Goal: Find contact information: Find contact information

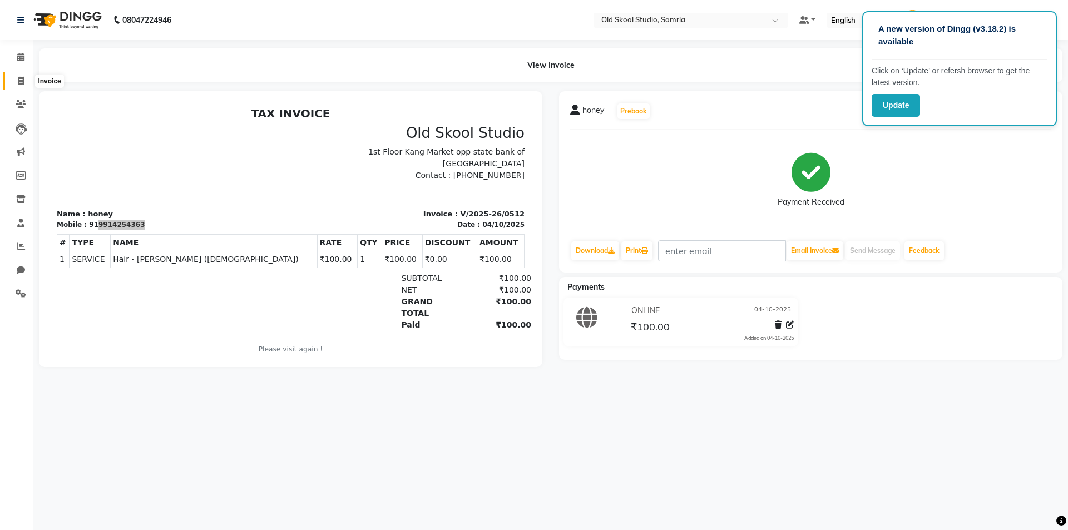
click at [19, 82] on icon at bounding box center [21, 81] width 6 height 8
select select "service"
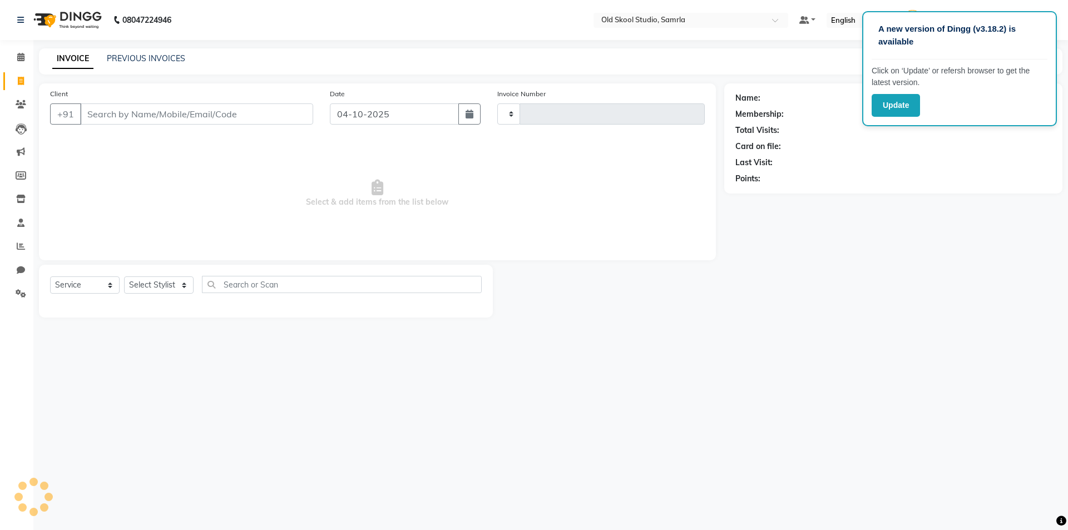
type input "0513"
select select "8041"
click at [147, 53] on link "PREVIOUS INVOICES" at bounding box center [146, 58] width 78 height 10
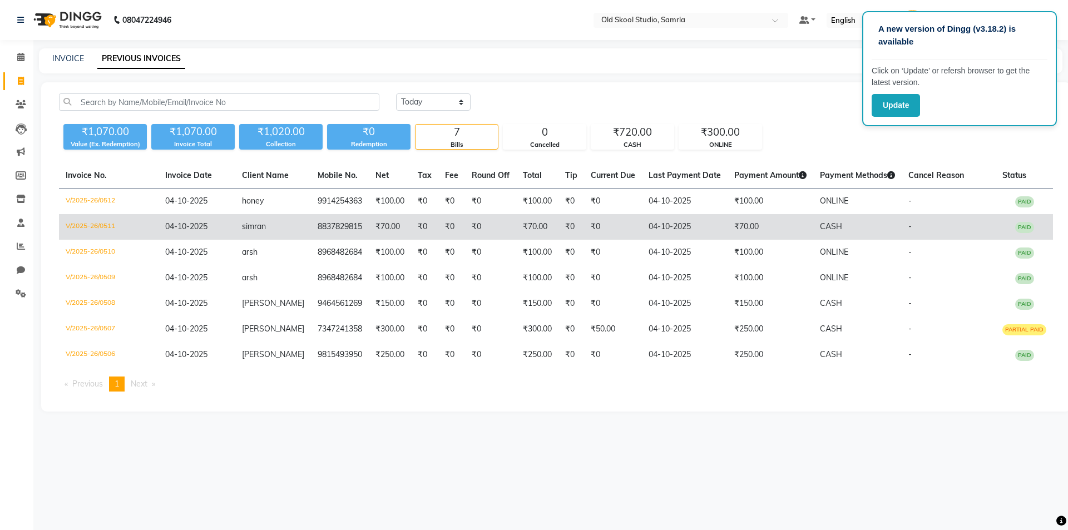
click at [266, 227] on span "simran" at bounding box center [254, 226] width 24 height 10
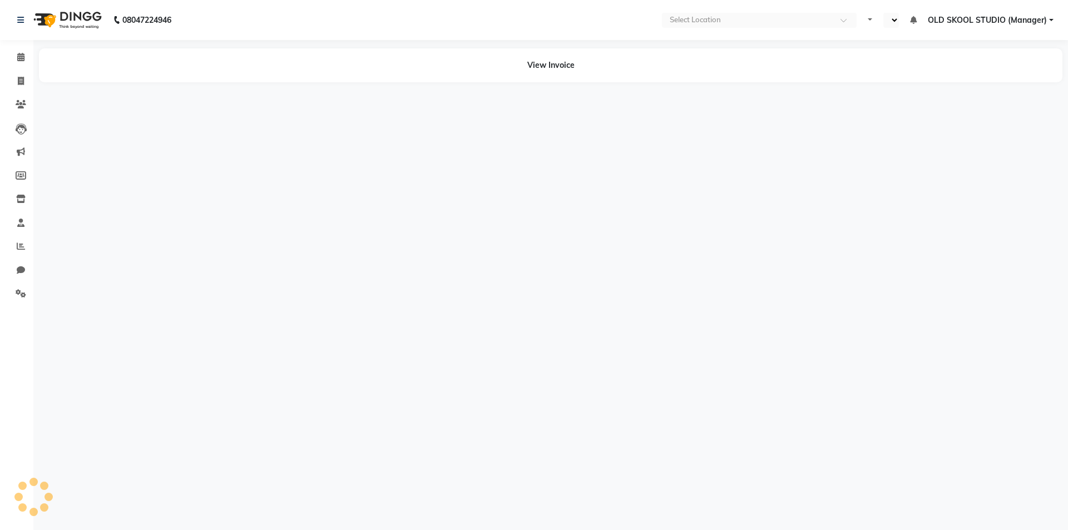
select select "en"
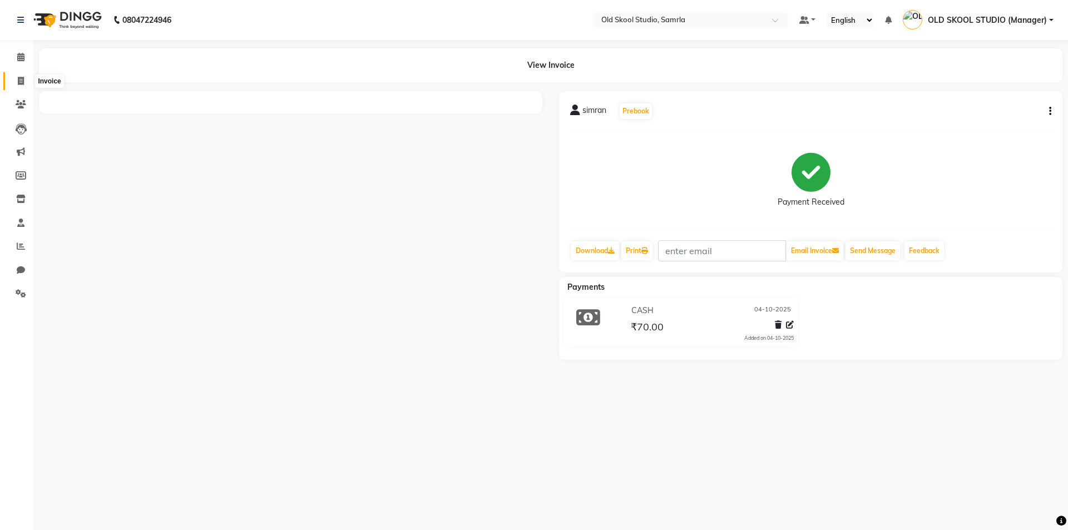
click at [23, 87] on span at bounding box center [20, 81] width 19 height 13
select select "service"
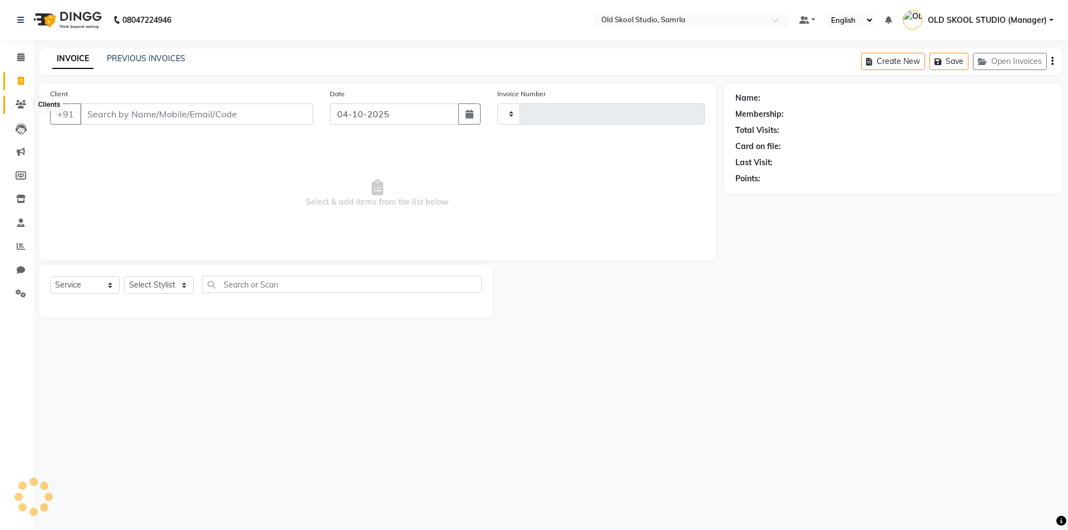
type input "0513"
click at [18, 103] on icon at bounding box center [21, 104] width 11 height 8
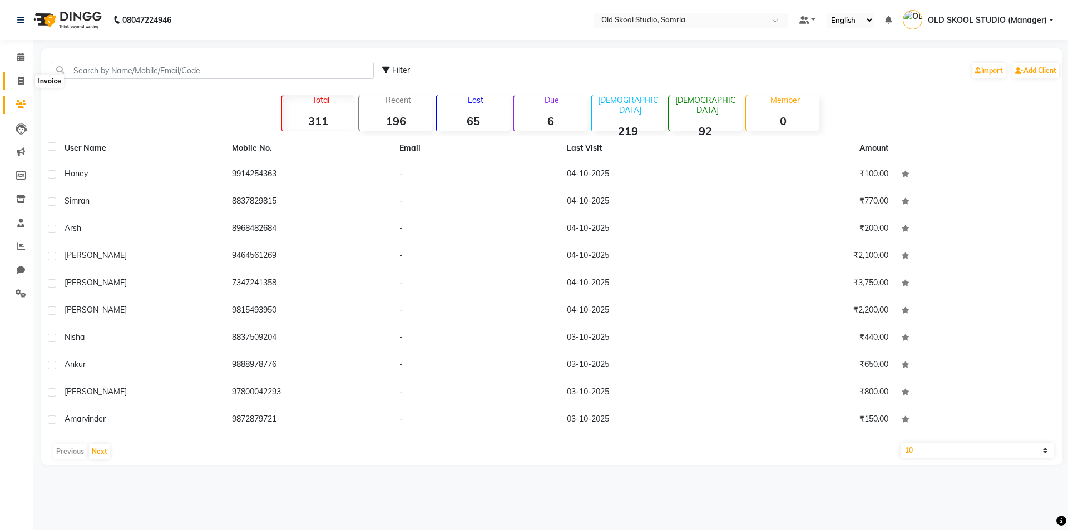
click at [23, 81] on icon at bounding box center [21, 81] width 6 height 8
select select "service"
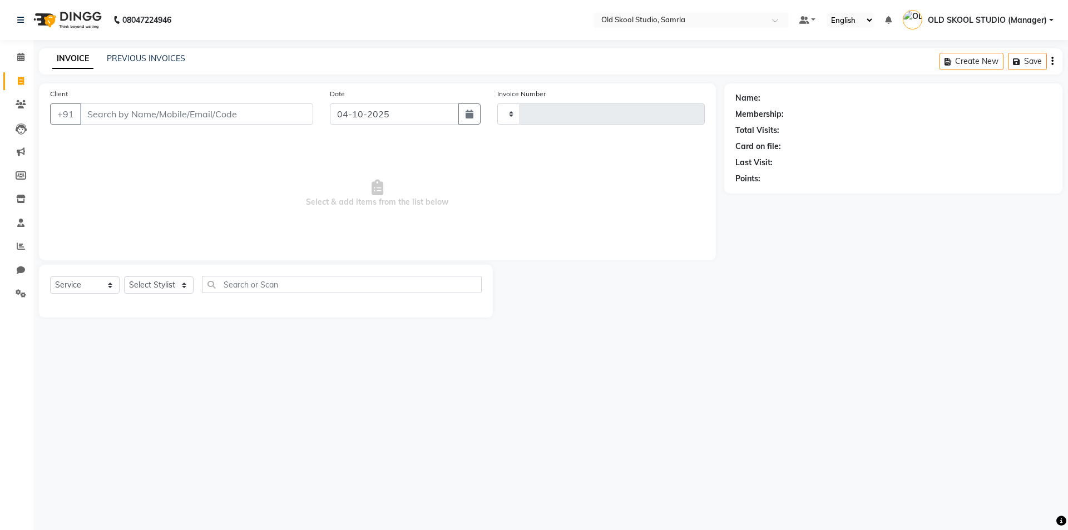
type input "0513"
select select "8041"
click at [140, 57] on link "PREVIOUS INVOICES" at bounding box center [146, 58] width 78 height 10
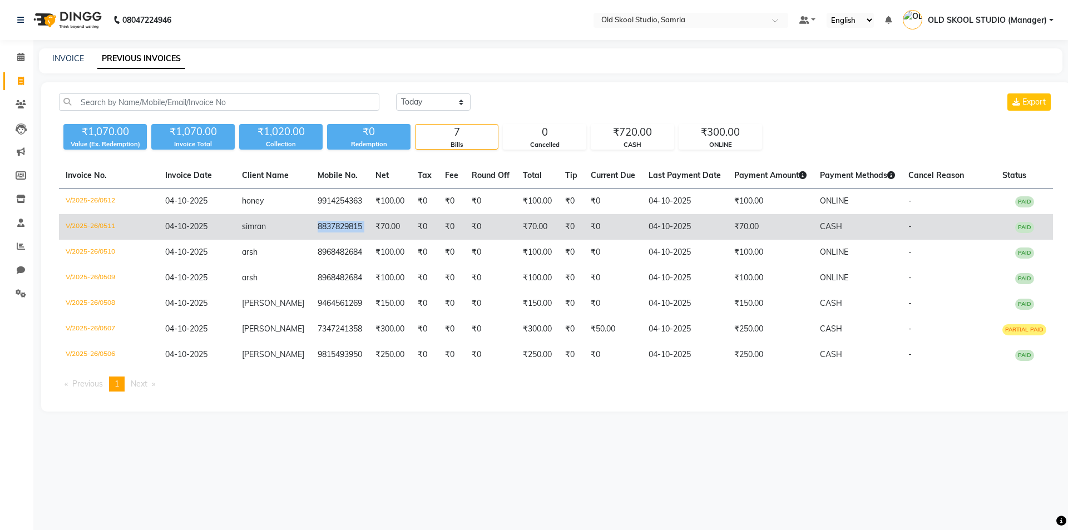
drag, startPoint x: 303, startPoint y: 220, endPoint x: 358, endPoint y: 231, distance: 56.3
click at [358, 231] on tr "V/2025-26/0511 04-10-2025 simran 8837829815 ₹70.00 ₹0 ₹0 ₹0 ₹70.00 ₹0 ₹0 04-10-…" at bounding box center [556, 227] width 994 height 26
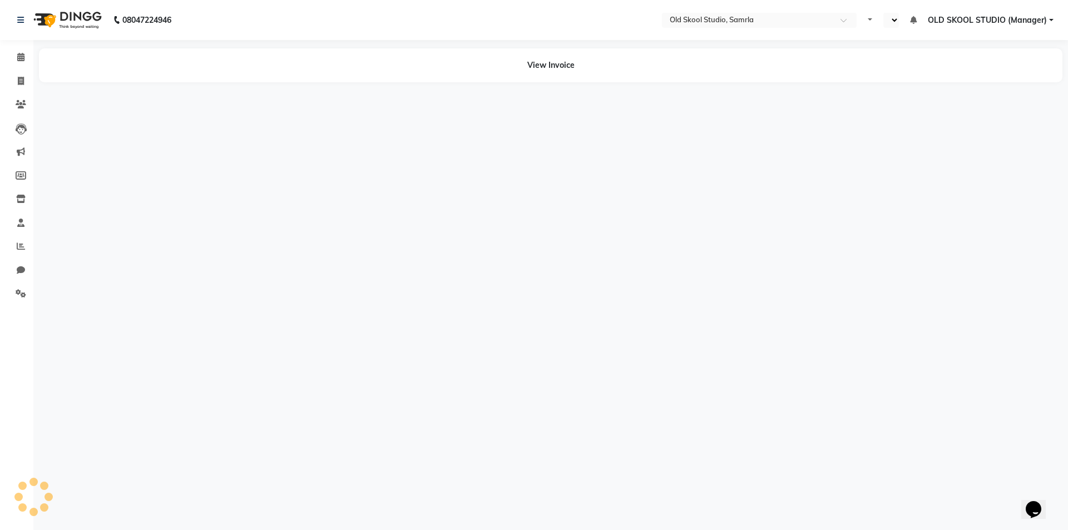
select select "en"
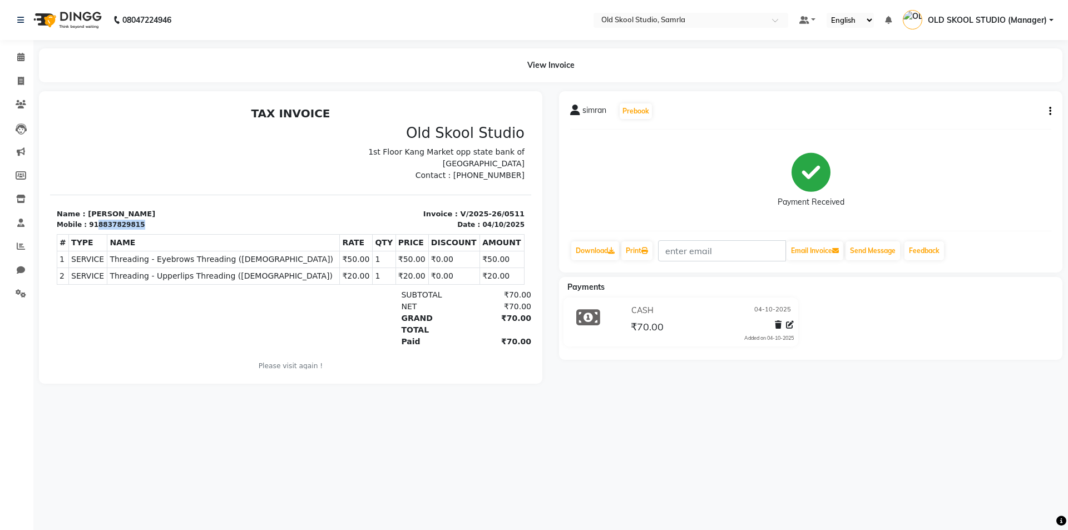
drag, startPoint x: 90, startPoint y: 225, endPoint x: 140, endPoint y: 223, distance: 49.6
click at [140, 223] on div "Mobile : 918837829815" at bounding box center [171, 225] width 228 height 10
copy div "8837829815"
